Goal: Information Seeking & Learning: Learn about a topic

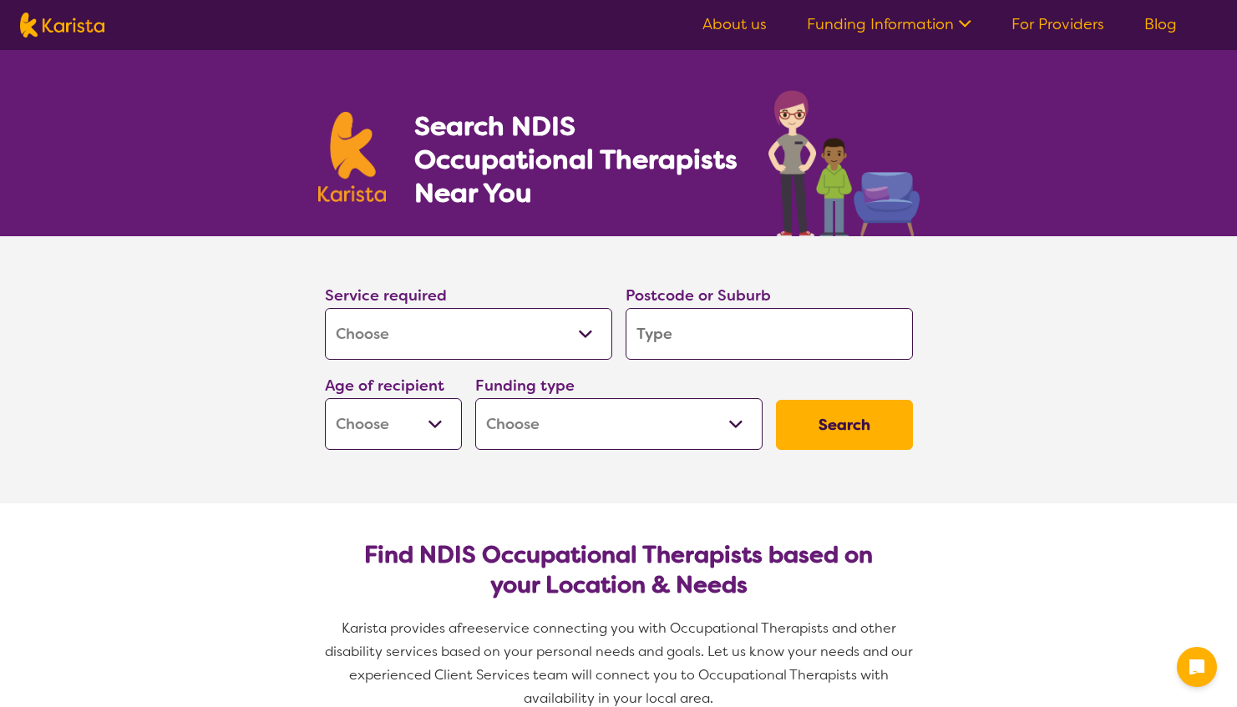
select select "[MEDICAL_DATA]"
click at [719, 330] on input "search" at bounding box center [769, 334] width 287 height 52
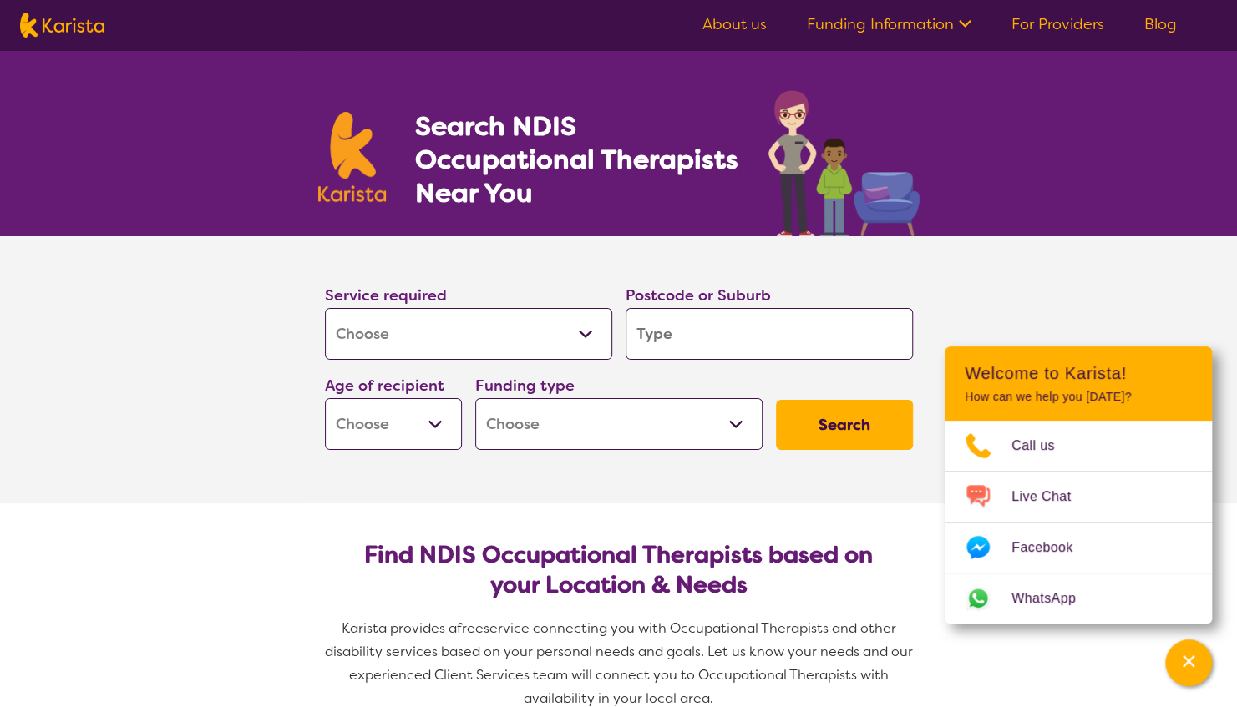
type input "2"
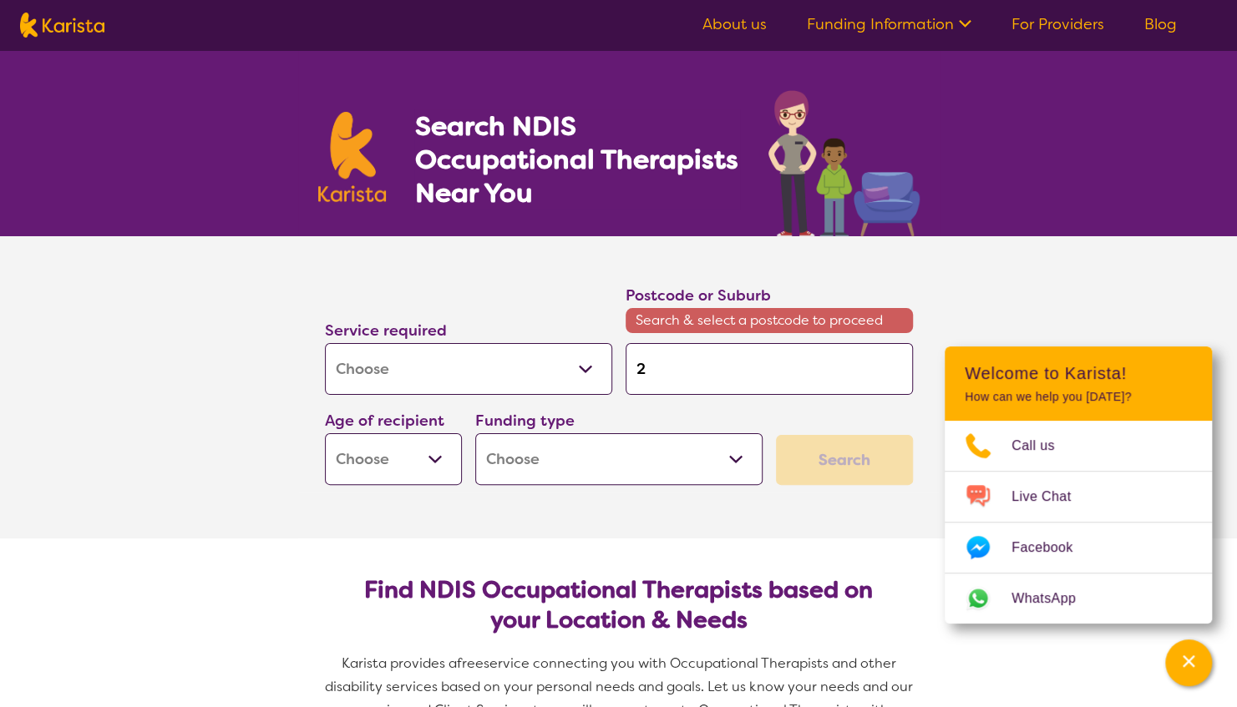
type input "23"
type input "230"
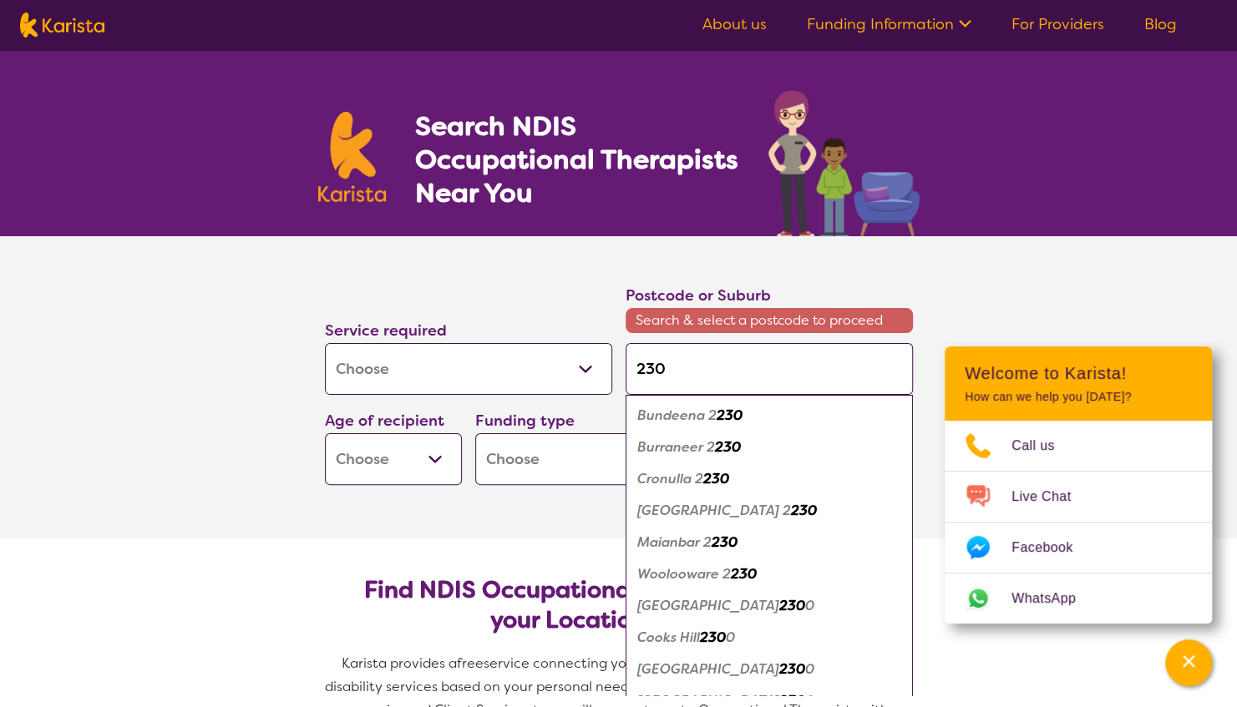
type input "2300"
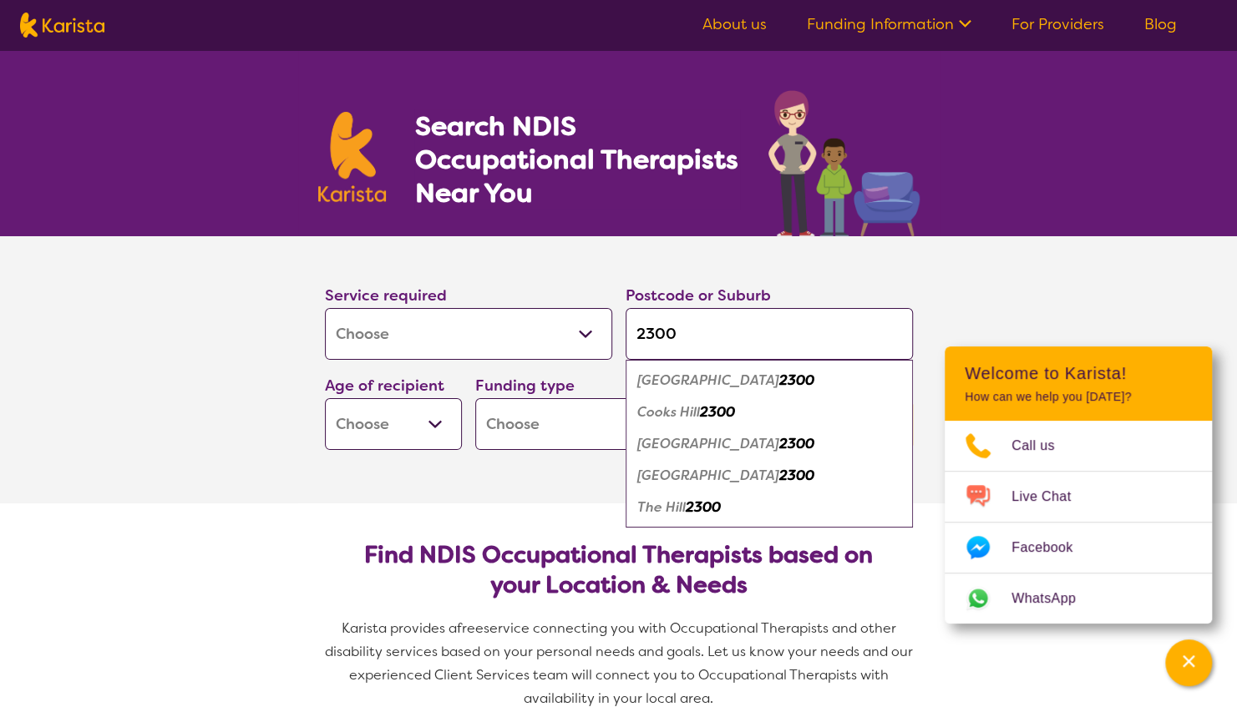
type input "2300"
click at [779, 382] on em "2300" at bounding box center [796, 381] width 35 height 18
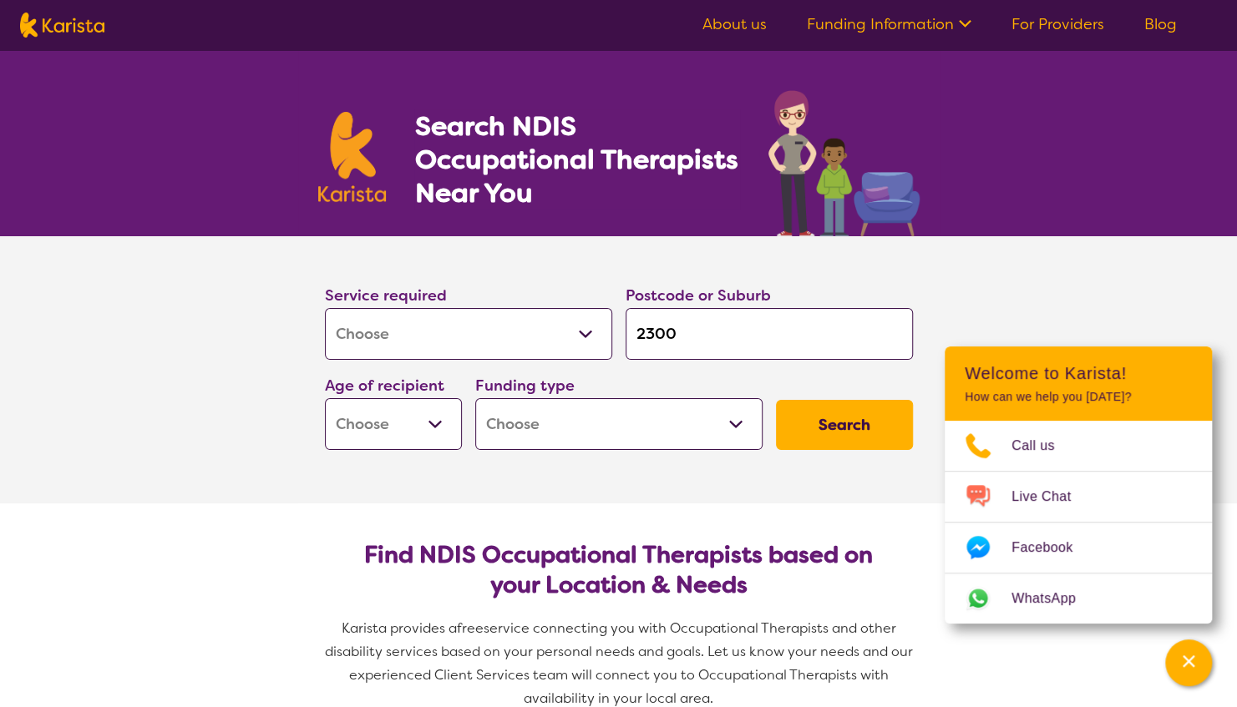
click at [429, 420] on select "Early Childhood - 0 to 9 Child - 10 to 11 Adolescent - 12 to 17 Adult - 18 to 6…" at bounding box center [393, 424] width 137 height 52
select select "AG"
click at [325, 398] on select "Early Childhood - 0 to 9 Child - 10 to 11 Adolescent - 12 to 17 Adult - 18 to 6…" at bounding box center [393, 424] width 137 height 52
select select "AG"
click at [865, 430] on button "Search" at bounding box center [844, 425] width 137 height 50
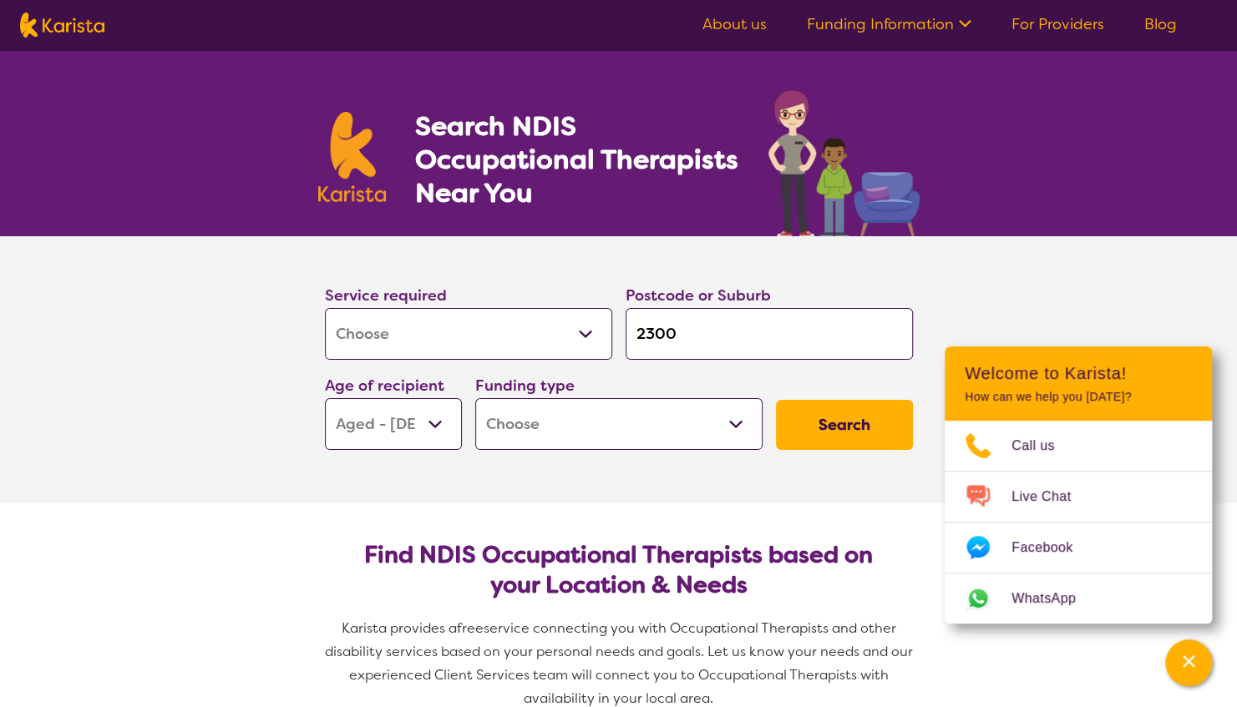
click at [733, 422] on select "Home Care Package (HCP) National Disability Insurance Scheme (NDIS) I don't know" at bounding box center [618, 424] width 287 height 52
select select "i-don-t-know"
click at [475, 398] on select "Home Care Package (HCP) National Disability Insurance Scheme (NDIS) I don't know" at bounding box center [618, 424] width 287 height 52
select select "i-don-t-know"
click at [856, 423] on button "Search" at bounding box center [844, 425] width 137 height 50
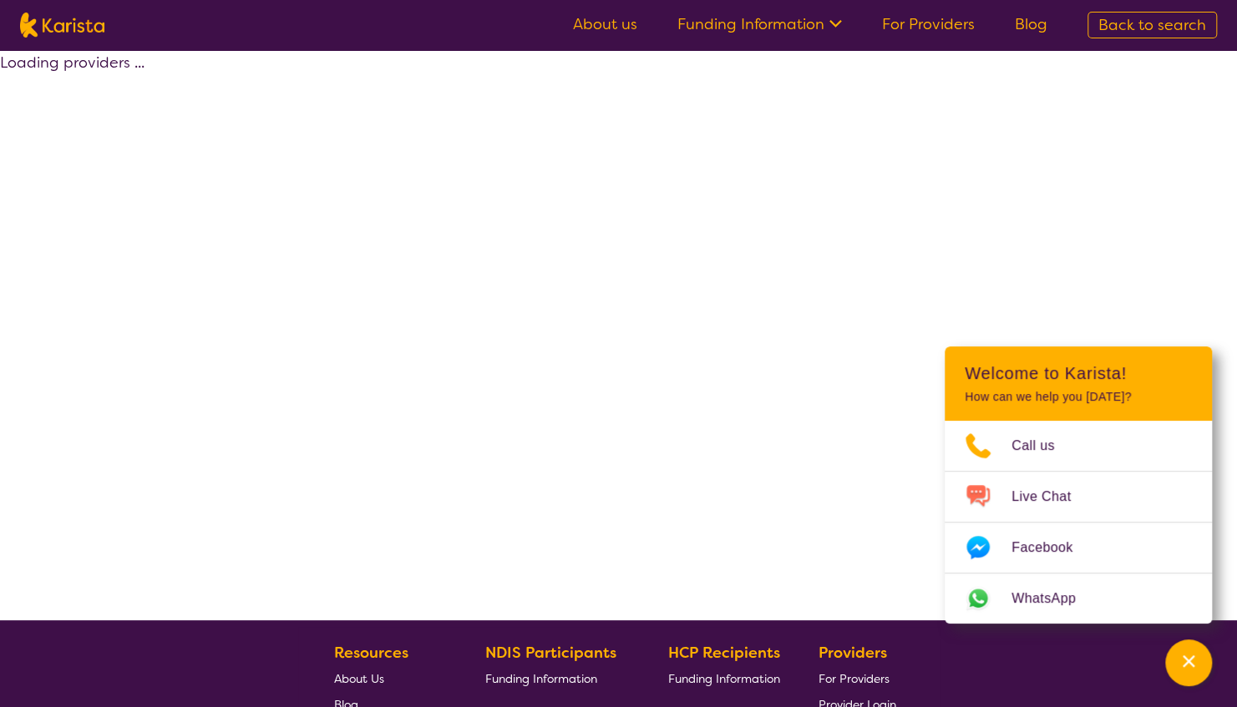
select select "[MEDICAL_DATA]"
select select "AG"
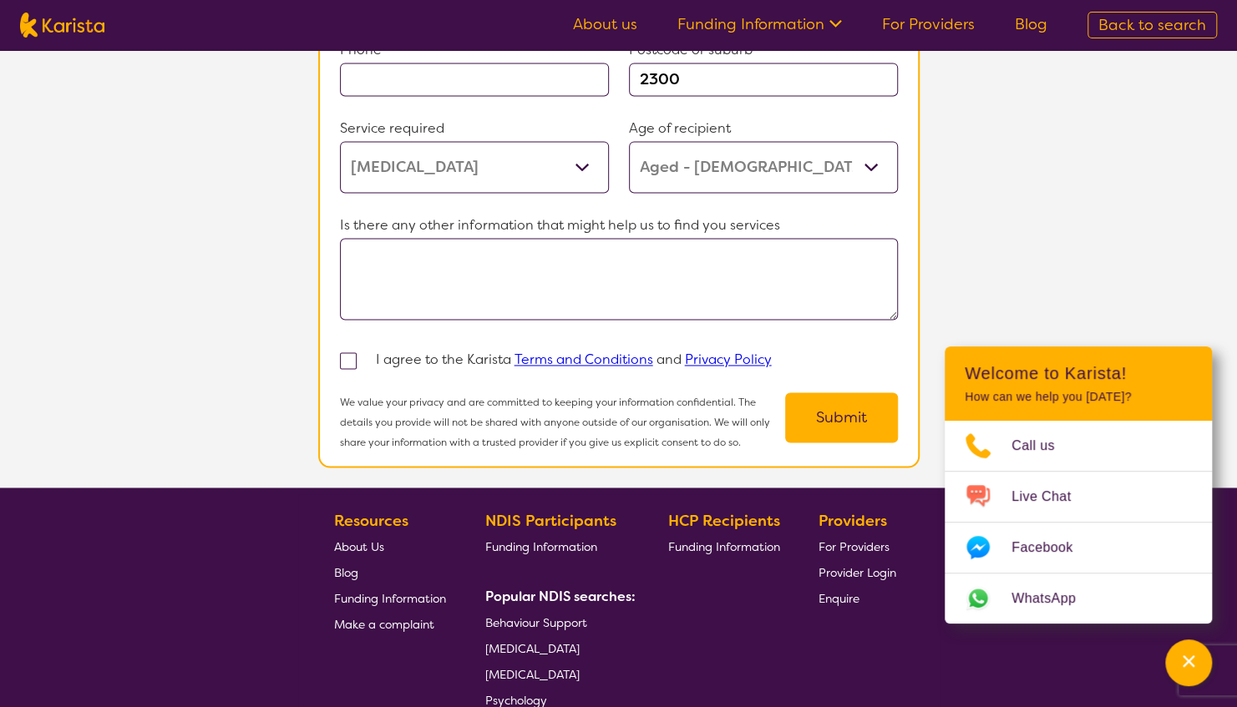
scroll to position [1509, 0]
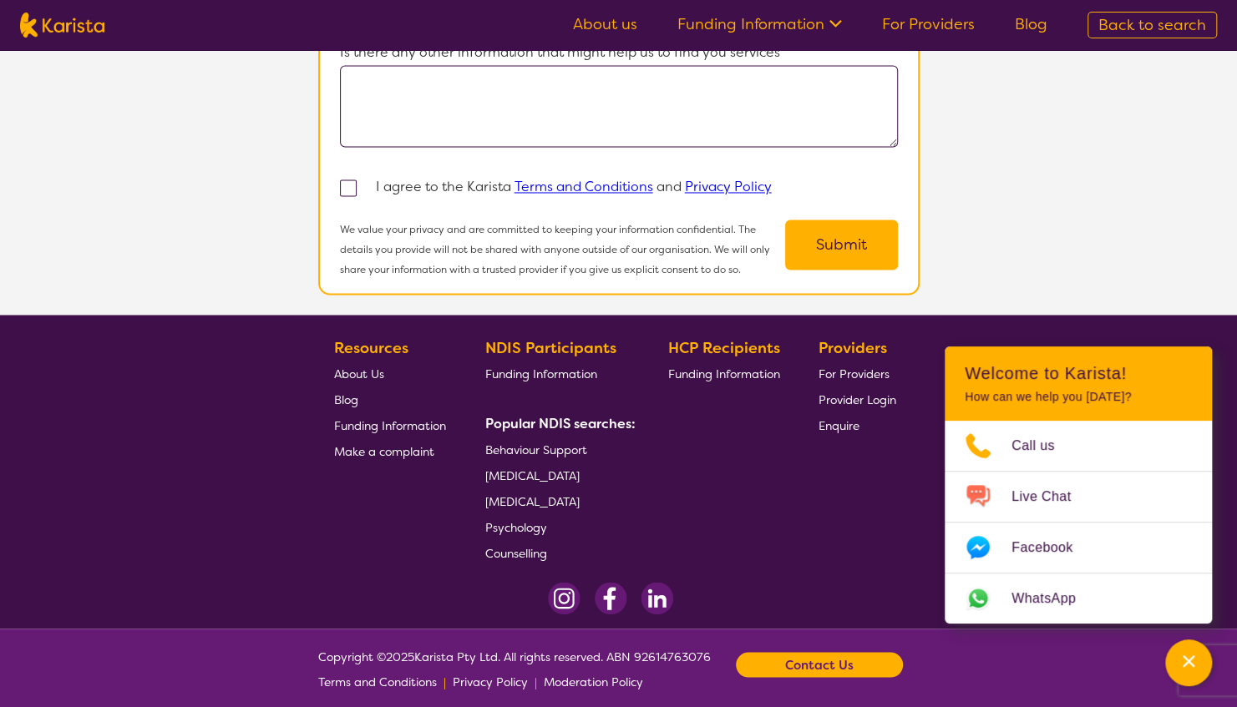
select select "[MEDICAL_DATA]"
select select "AG"
select select "i-don-t-know"
select select "[MEDICAL_DATA]"
select select "AG"
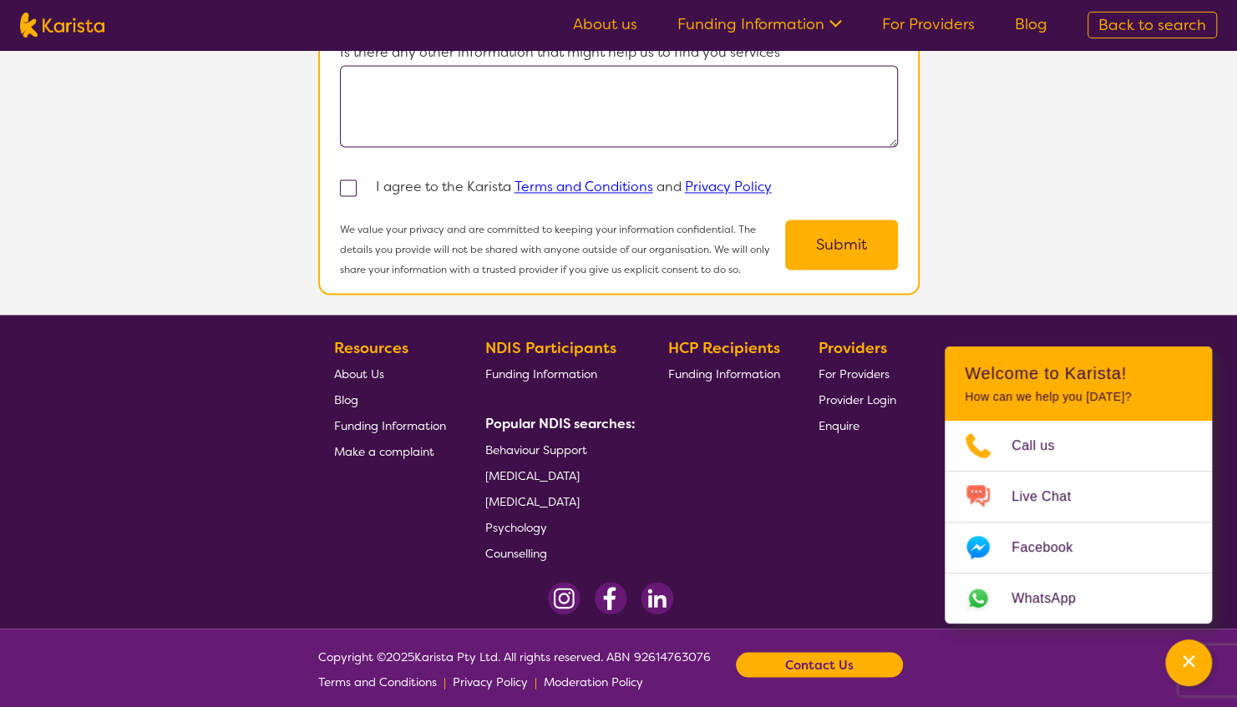
select select "i-don-t-know"
